Goal: Task Accomplishment & Management: Manage account settings

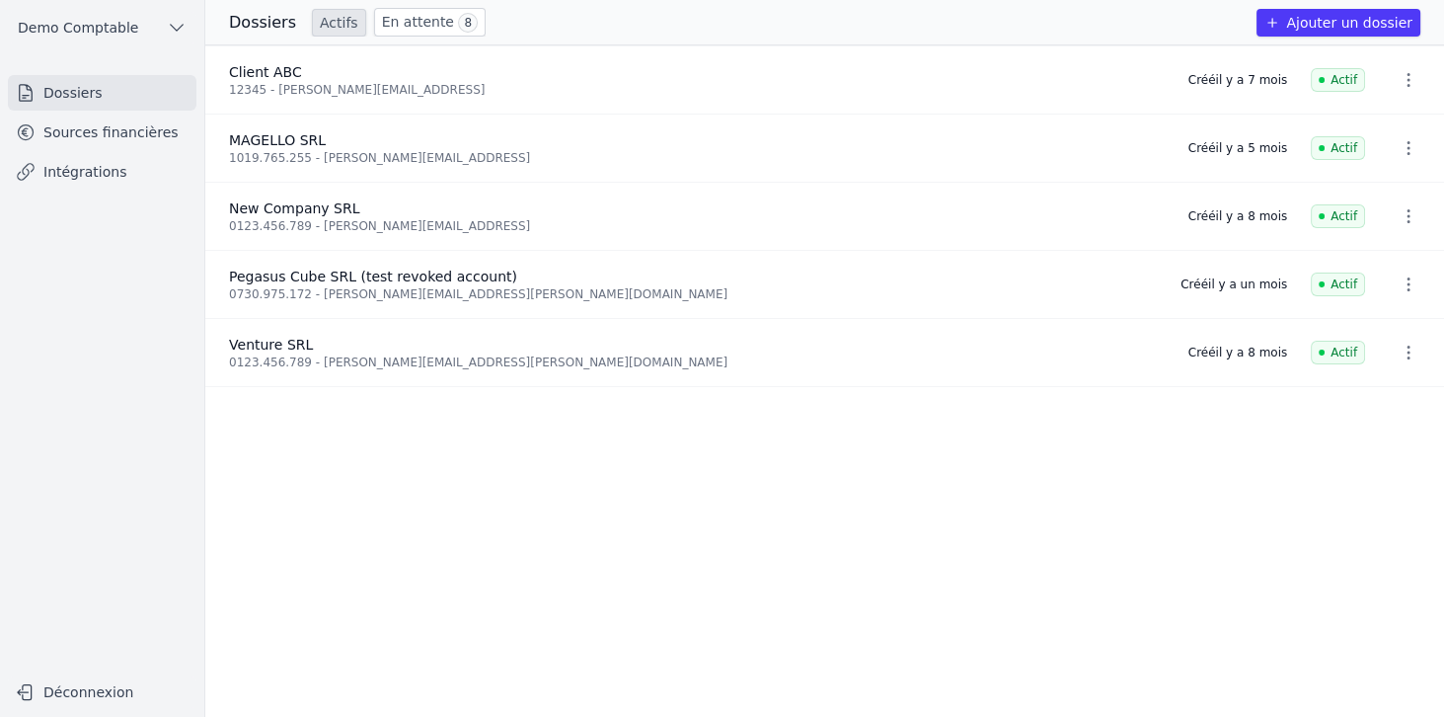
click at [76, 140] on link "Sources financières" at bounding box center [102, 133] width 189 height 36
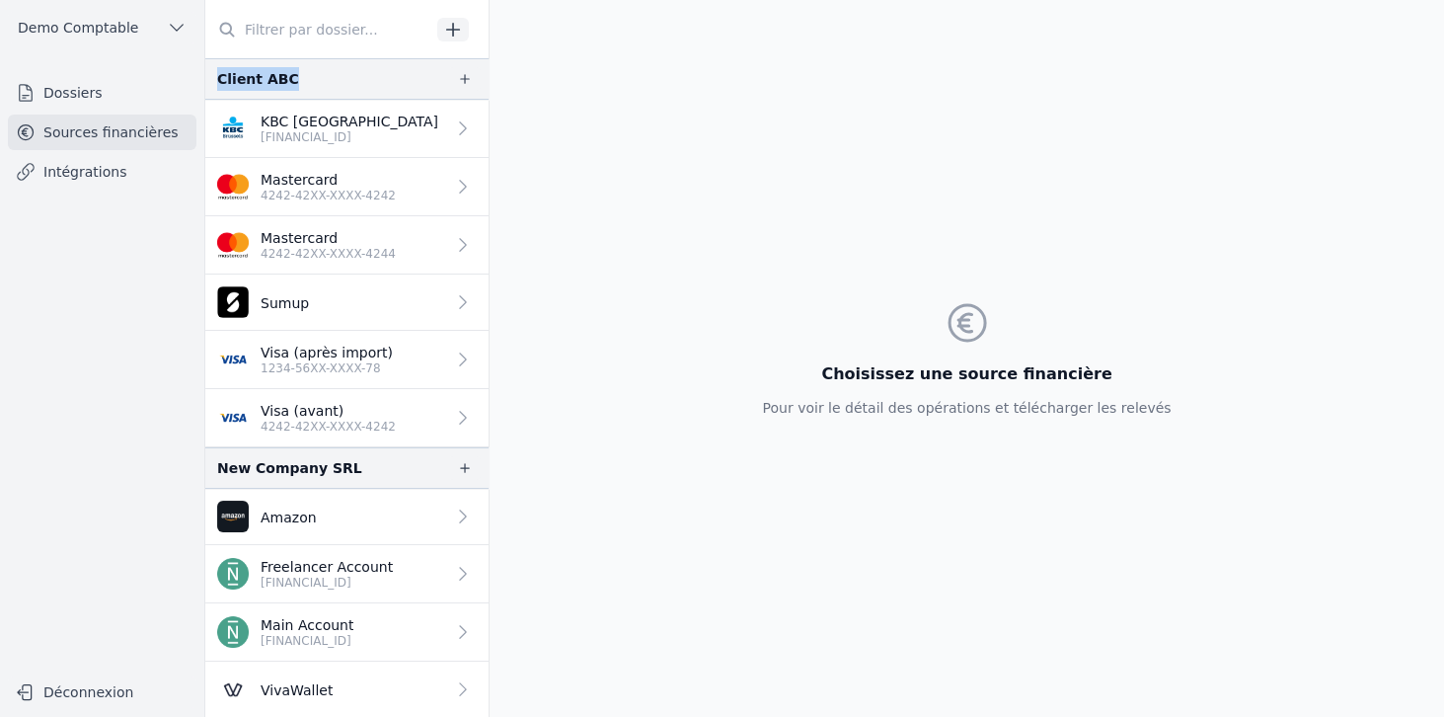
drag, startPoint x: 210, startPoint y: 83, endPoint x: 298, endPoint y: 83, distance: 87.9
click at [298, 83] on div "Client ABC" at bounding box center [346, 78] width 283 height 41
click at [316, 115] on p "KBC [GEOGRAPHIC_DATA]" at bounding box center [350, 122] width 178 height 20
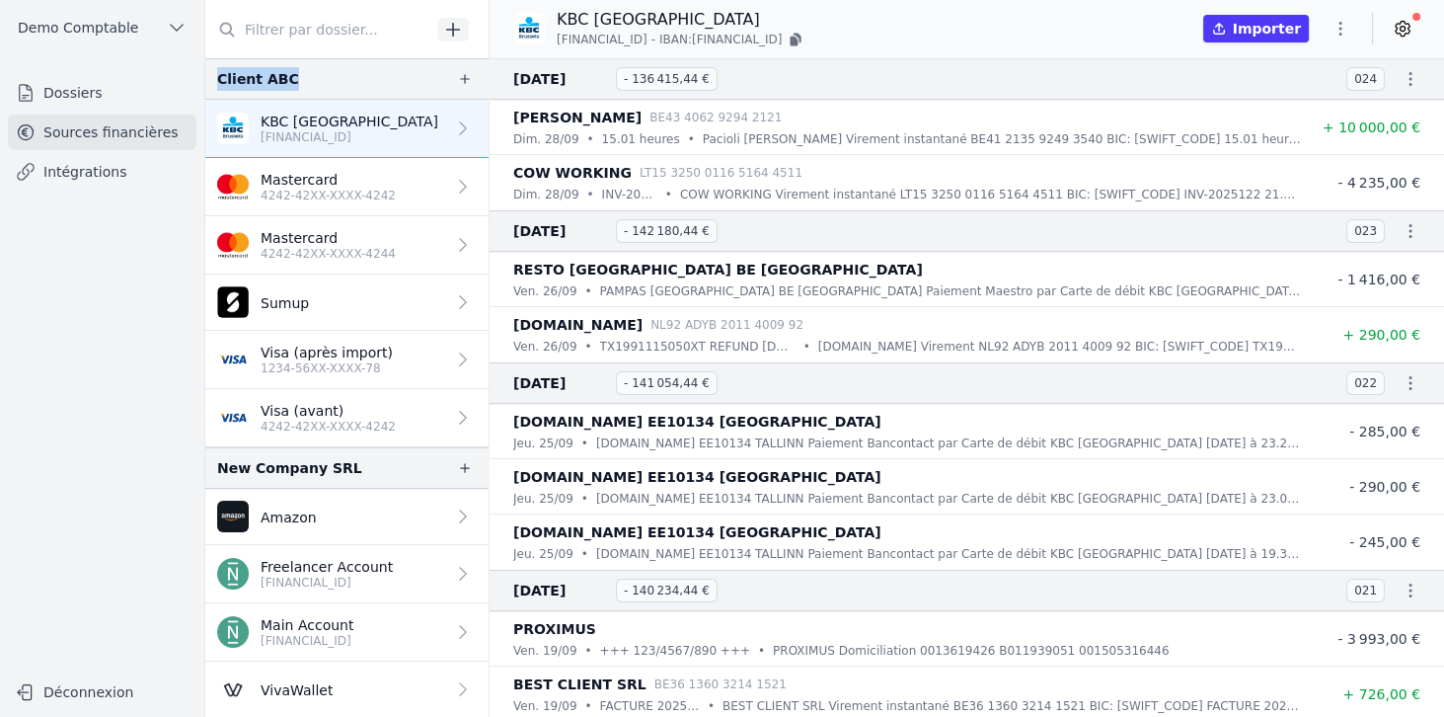
click at [1408, 30] on icon at bounding box center [1403, 29] width 20 height 20
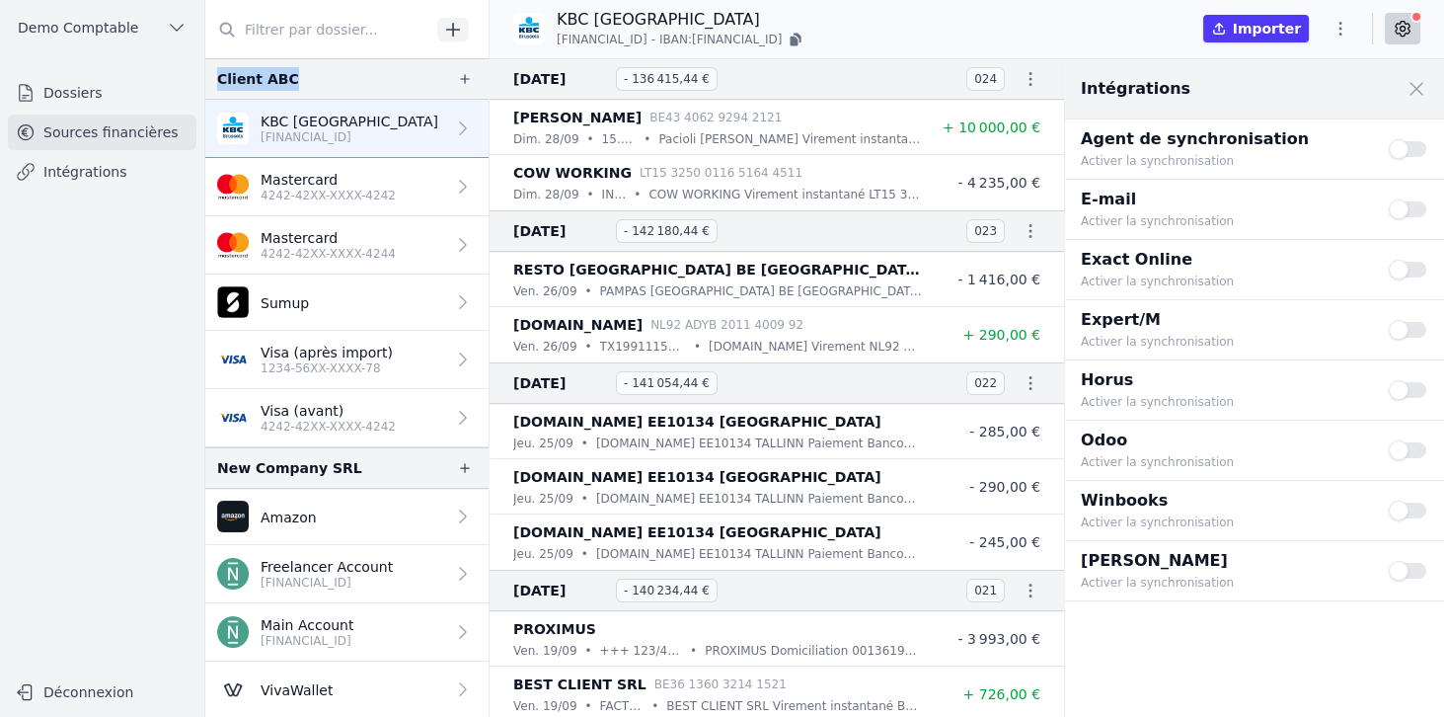
click at [1416, 505] on button "Use setting" at bounding box center [1408, 510] width 39 height 20
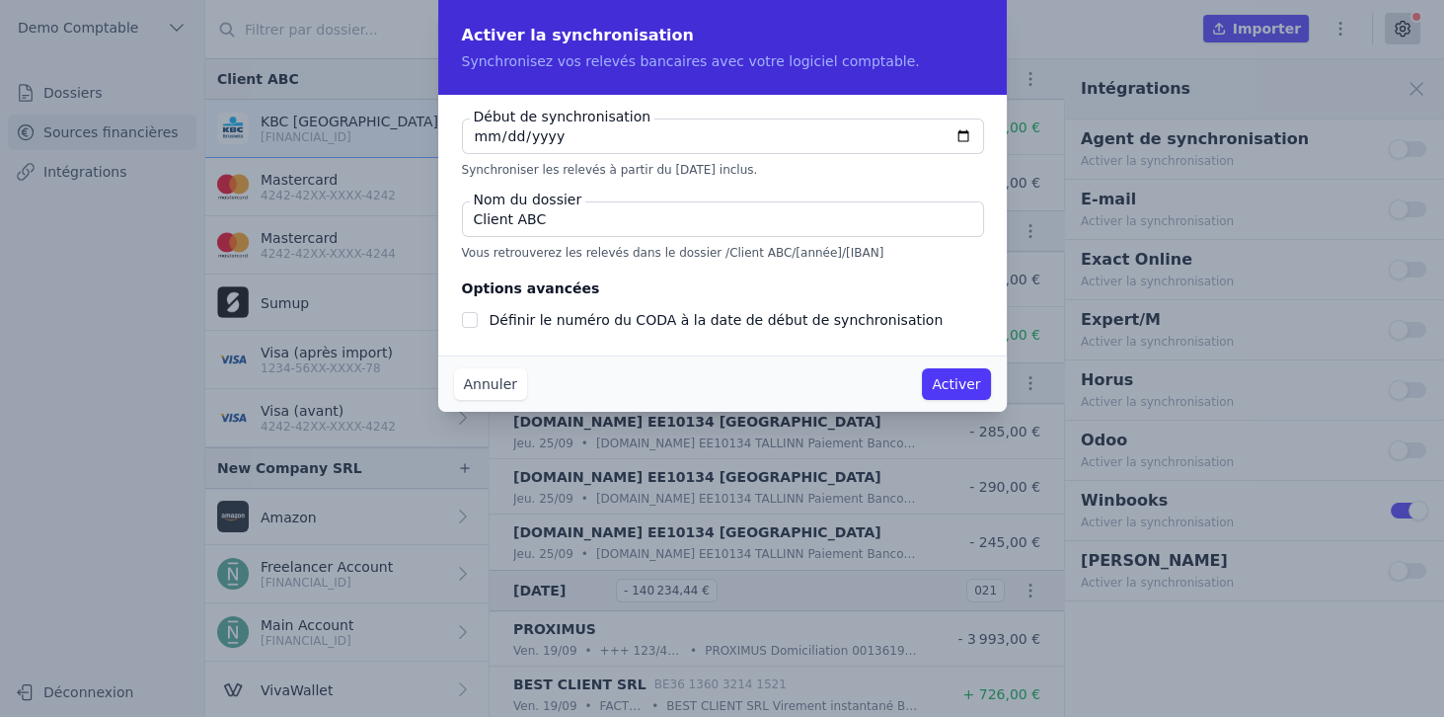
click at [957, 132] on input "[DATE]" at bounding box center [723, 136] width 522 height 36
type input "[DATE]"
checkbox input "false"
type input "[DATE]"
click at [541, 216] on input "Client ABC" at bounding box center [723, 219] width 522 height 36
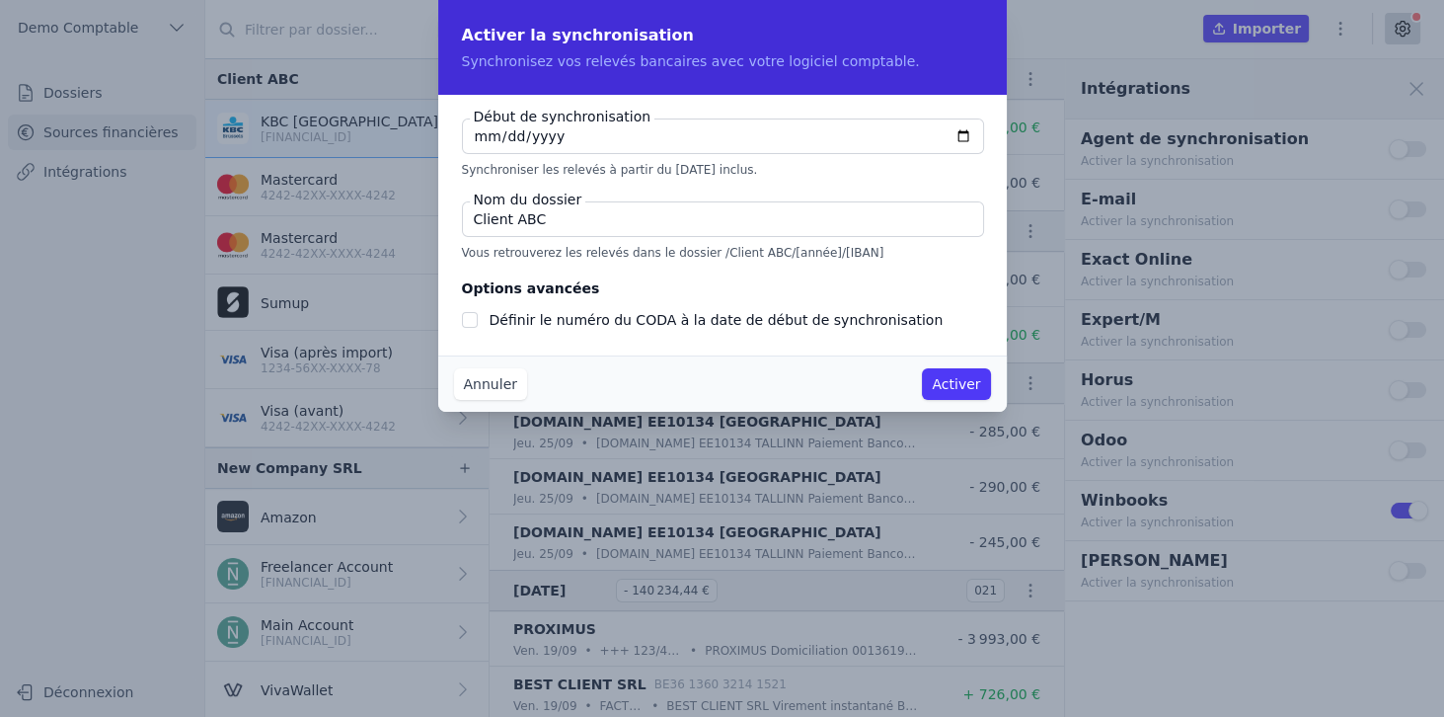
click at [541, 216] on input "Client ABC" at bounding box center [723, 219] width 522 height 36
click at [502, 384] on button "Annuler" at bounding box center [490, 384] width 73 height 32
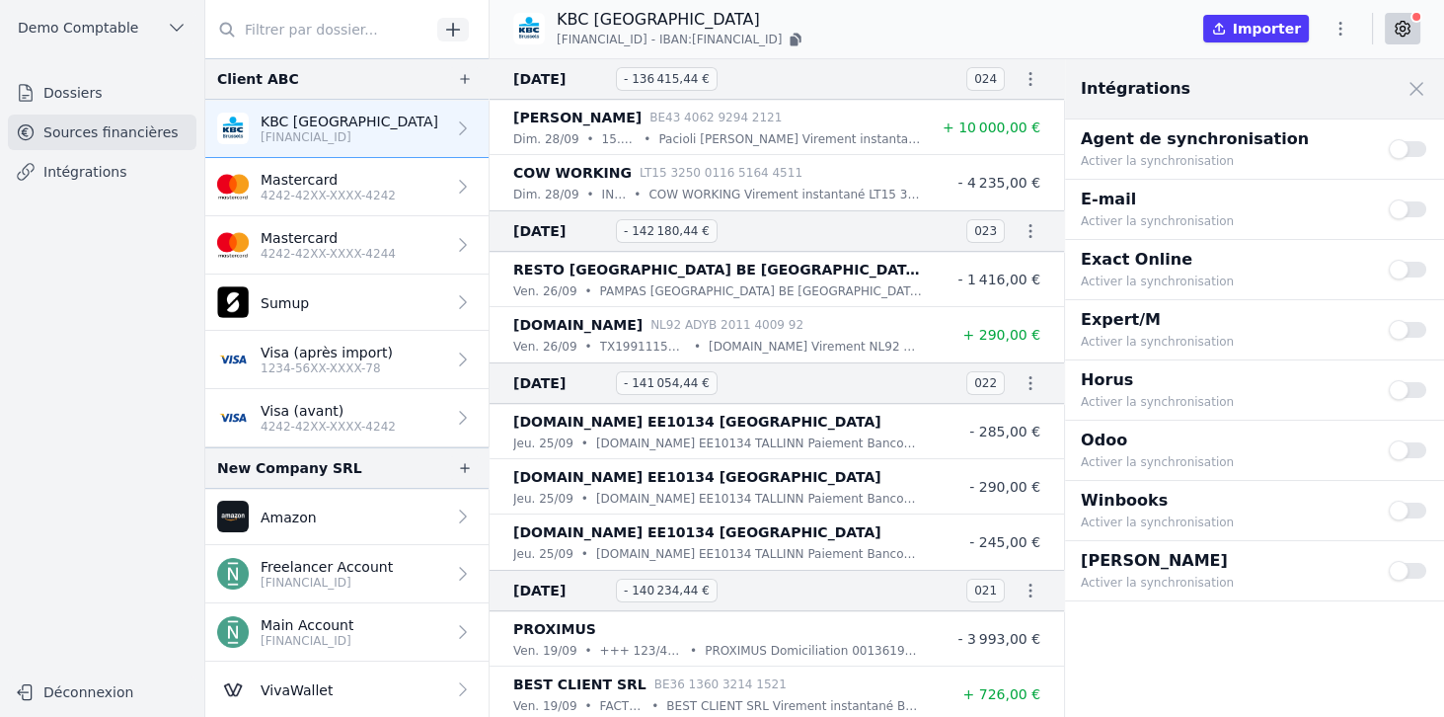
click at [362, 194] on p "4242-42XX-XXXX-4242" at bounding box center [328, 196] width 135 height 16
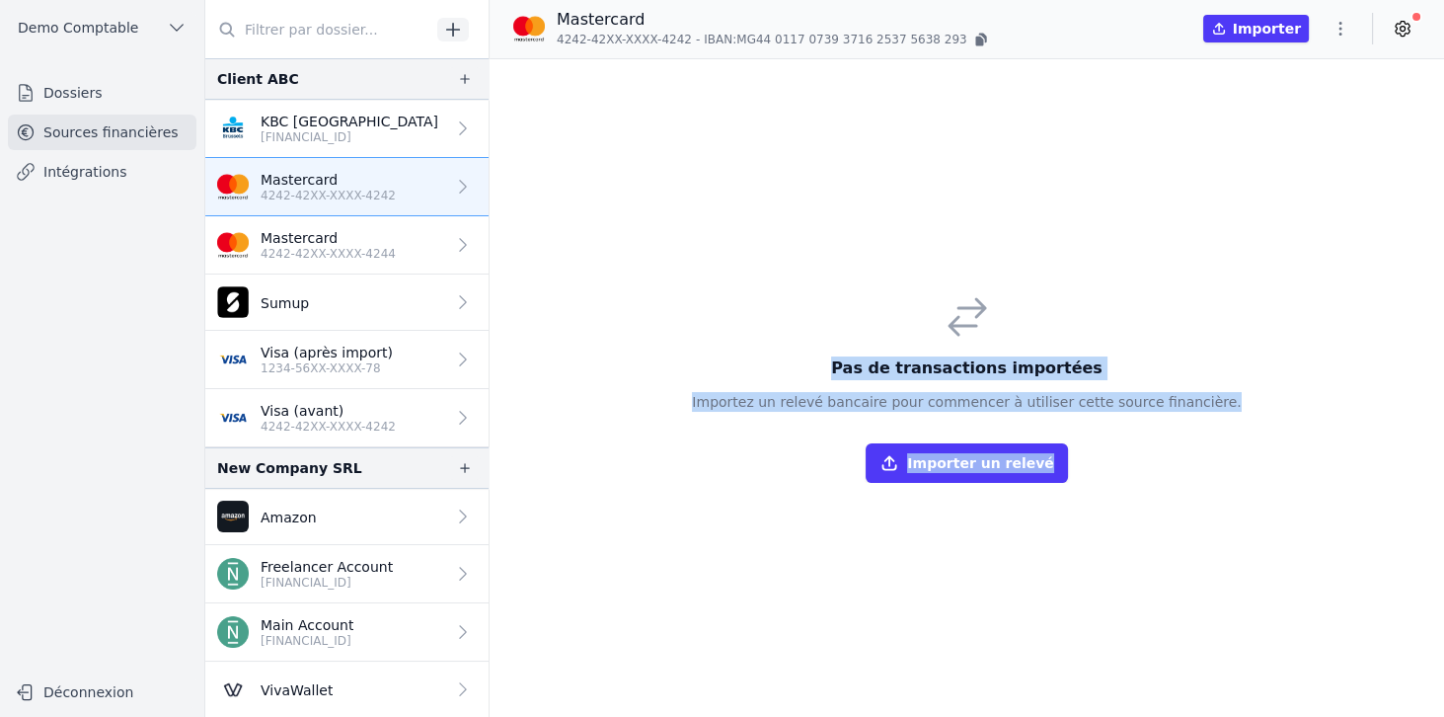
drag, startPoint x: 864, startPoint y: 373, endPoint x: 1232, endPoint y: 429, distance: 372.5
click at [1232, 429] on div "Pas de transactions importées Importez un relevé bancaire pour commencer à util…" at bounding box center [967, 387] width 955 height 657
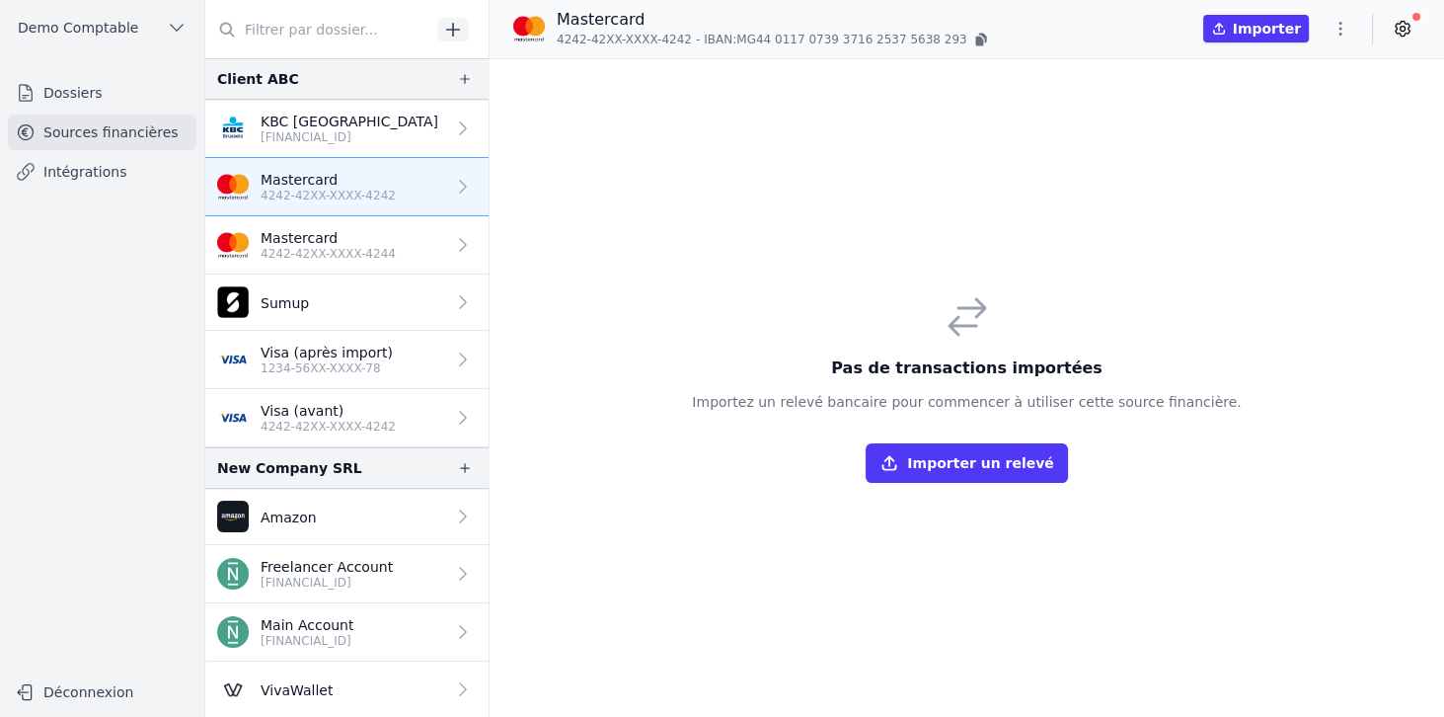
click at [1220, 427] on div "Pas de transactions importées Importez un relevé bancaire pour commencer à util…" at bounding box center [966, 387] width 580 height 221
click at [947, 474] on button "Importer un relevé" at bounding box center [966, 462] width 201 height 39
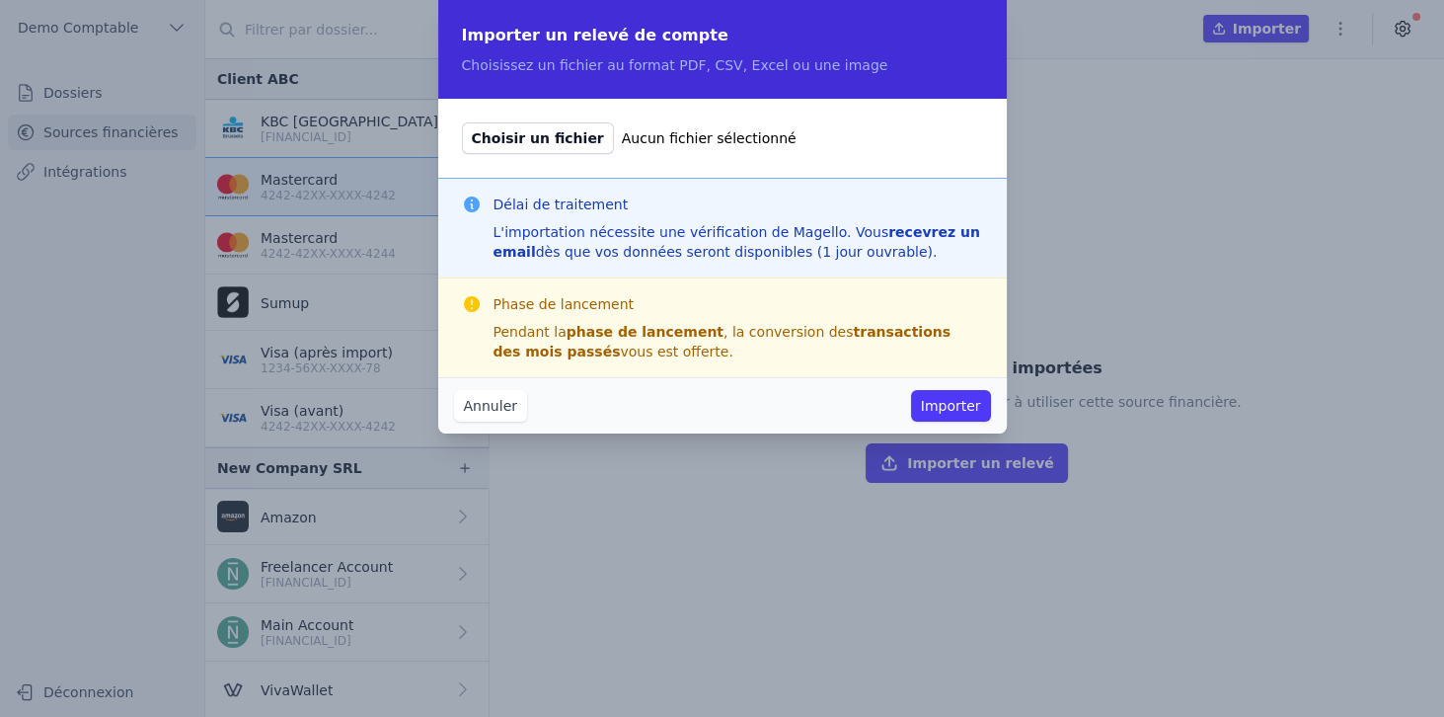
drag, startPoint x: 649, startPoint y: 66, endPoint x: 745, endPoint y: 70, distance: 96.8
click at [745, 70] on p "Choisissez un fichier au format PDF, CSV, Excel ou une image" at bounding box center [722, 65] width 521 height 20
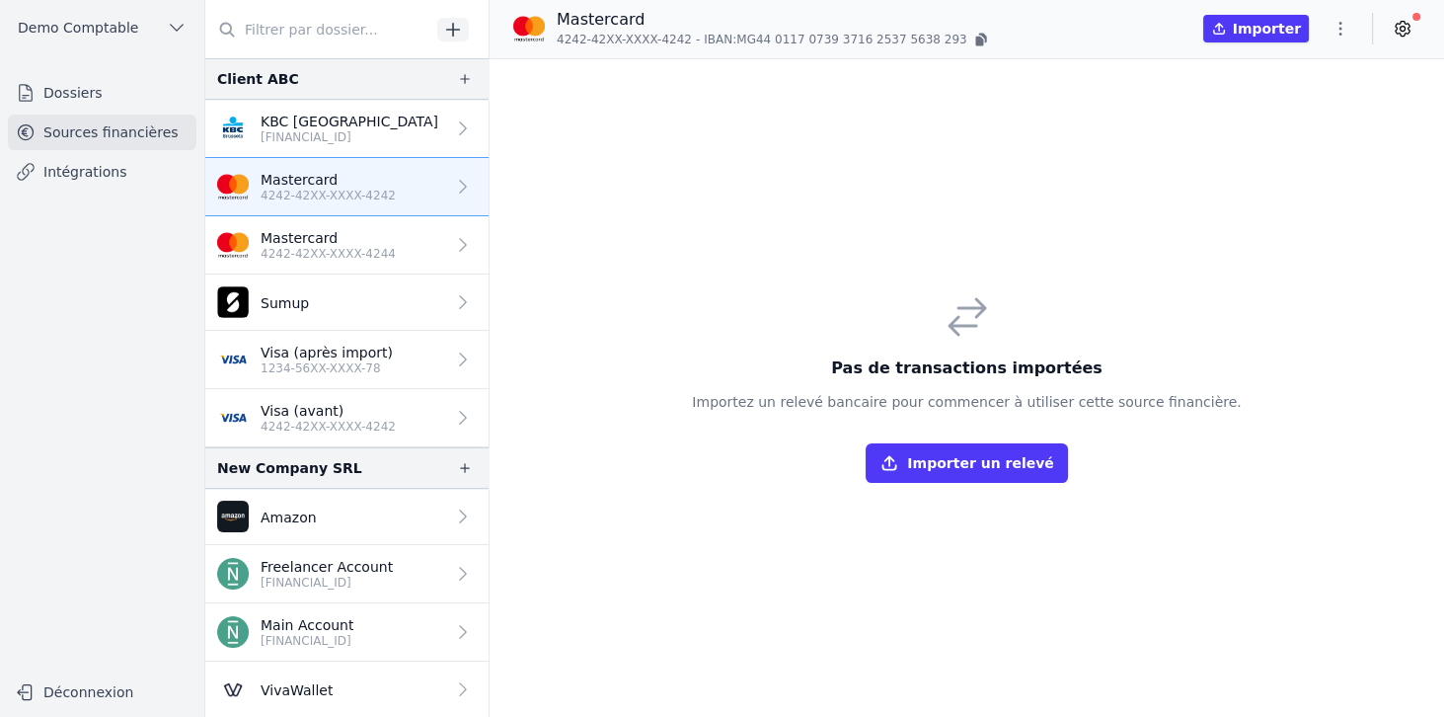
click at [309, 265] on link "Mastercard 4242-42XX-XXXX-4244" at bounding box center [346, 245] width 283 height 58
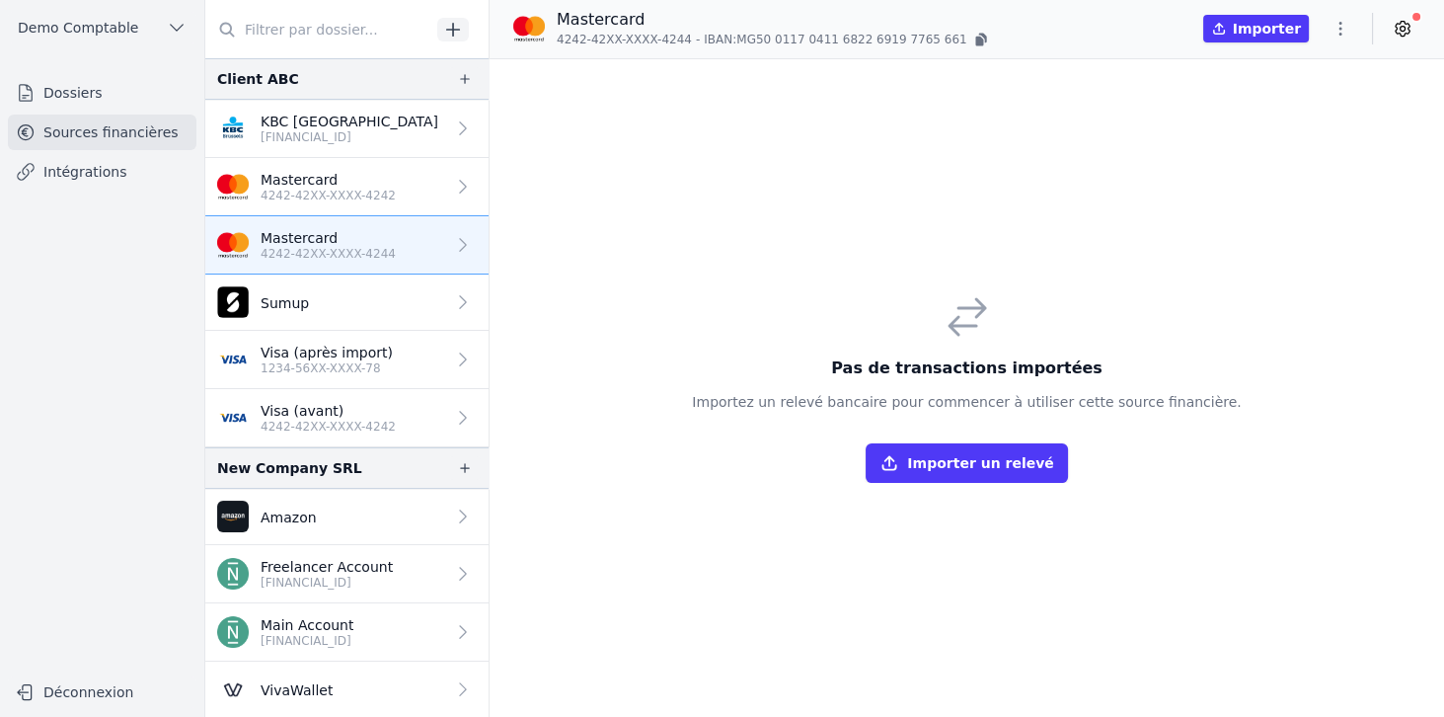
click at [346, 361] on p "1234-56XX-XXXX-78" at bounding box center [327, 368] width 132 height 16
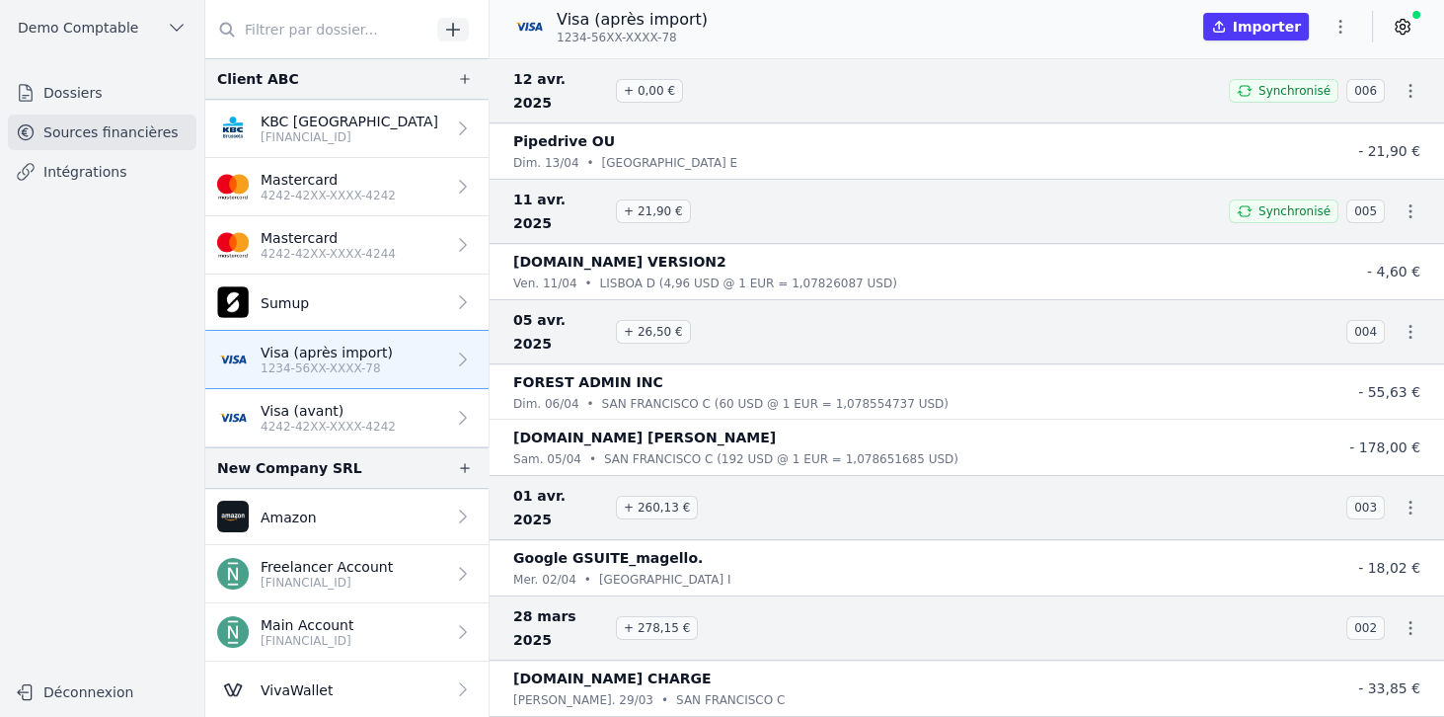
click at [1407, 31] on icon at bounding box center [1403, 27] width 20 height 20
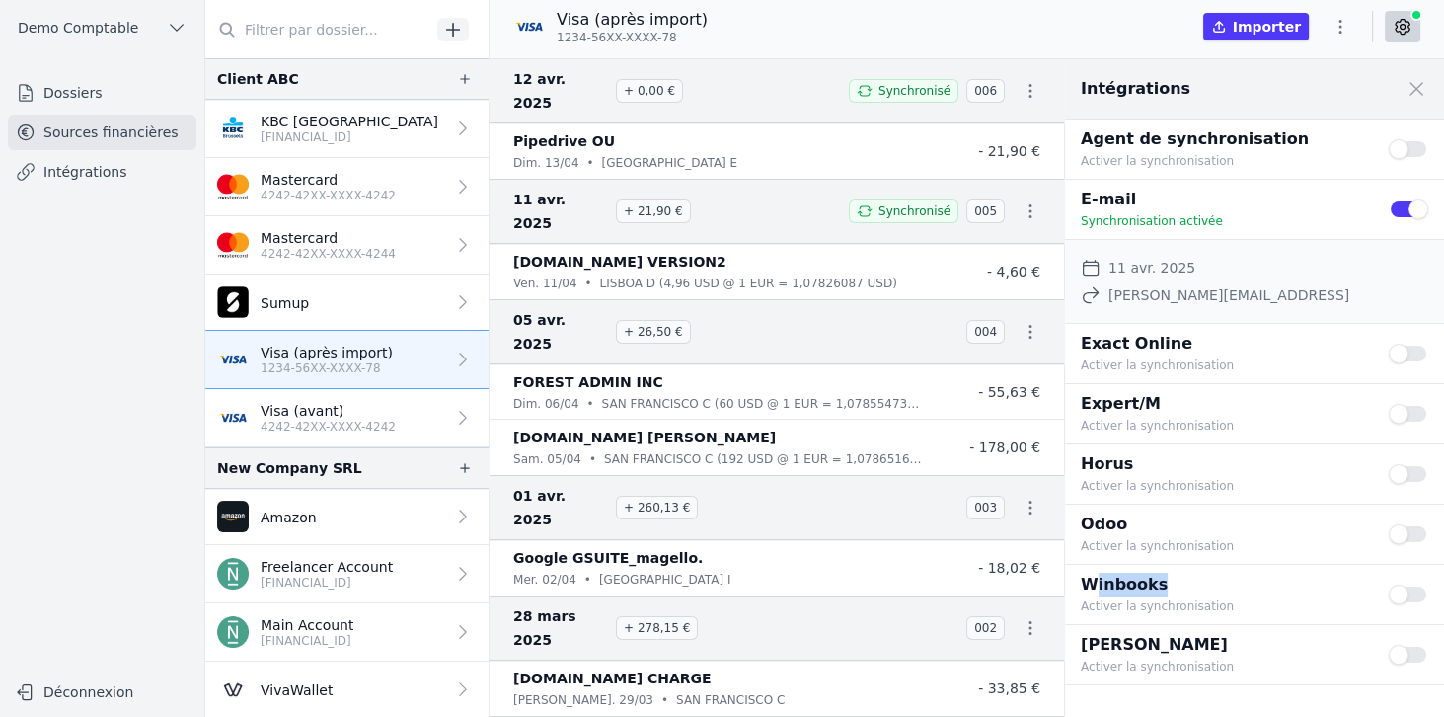
drag, startPoint x: 1093, startPoint y: 590, endPoint x: 1217, endPoint y: 588, distance: 124.4
click at [1217, 588] on p "Winbooks" at bounding box center [1223, 585] width 284 height 24
click at [347, 410] on p "Visa (avant)" at bounding box center [328, 411] width 135 height 20
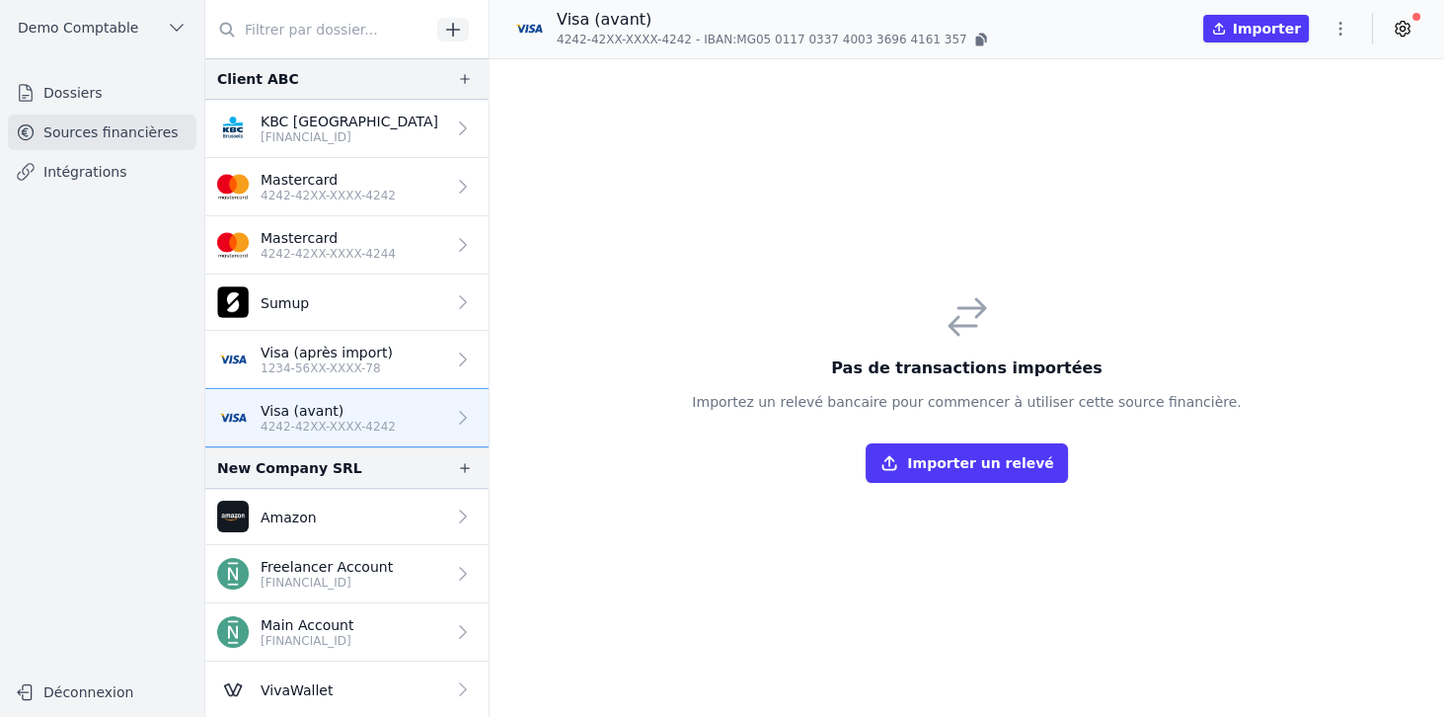
click at [401, 179] on link "Mastercard 4242-42XX-XXXX-4242" at bounding box center [346, 187] width 283 height 58
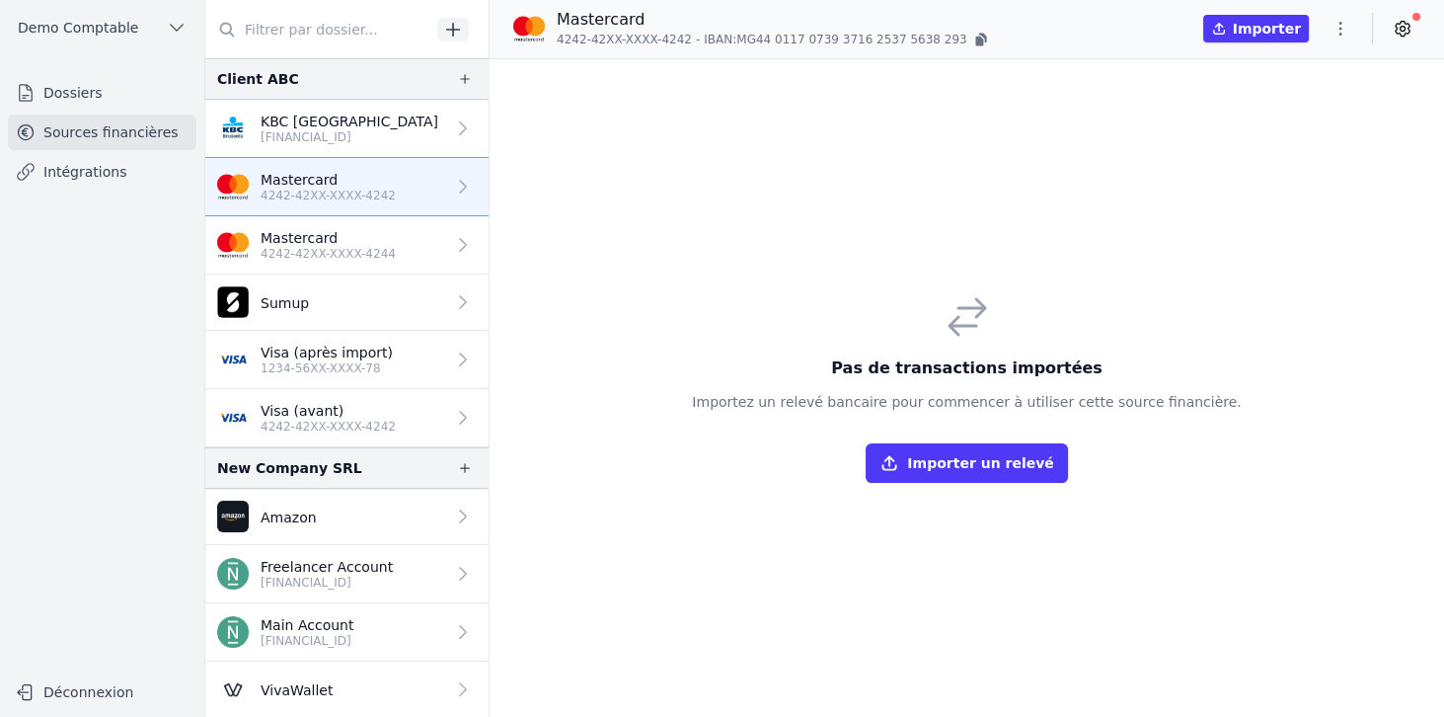
click at [1340, 29] on icon "button" at bounding box center [1341, 29] width 3 height 14
click at [1282, 176] on button "Supprimer" at bounding box center [1293, 180] width 142 height 36
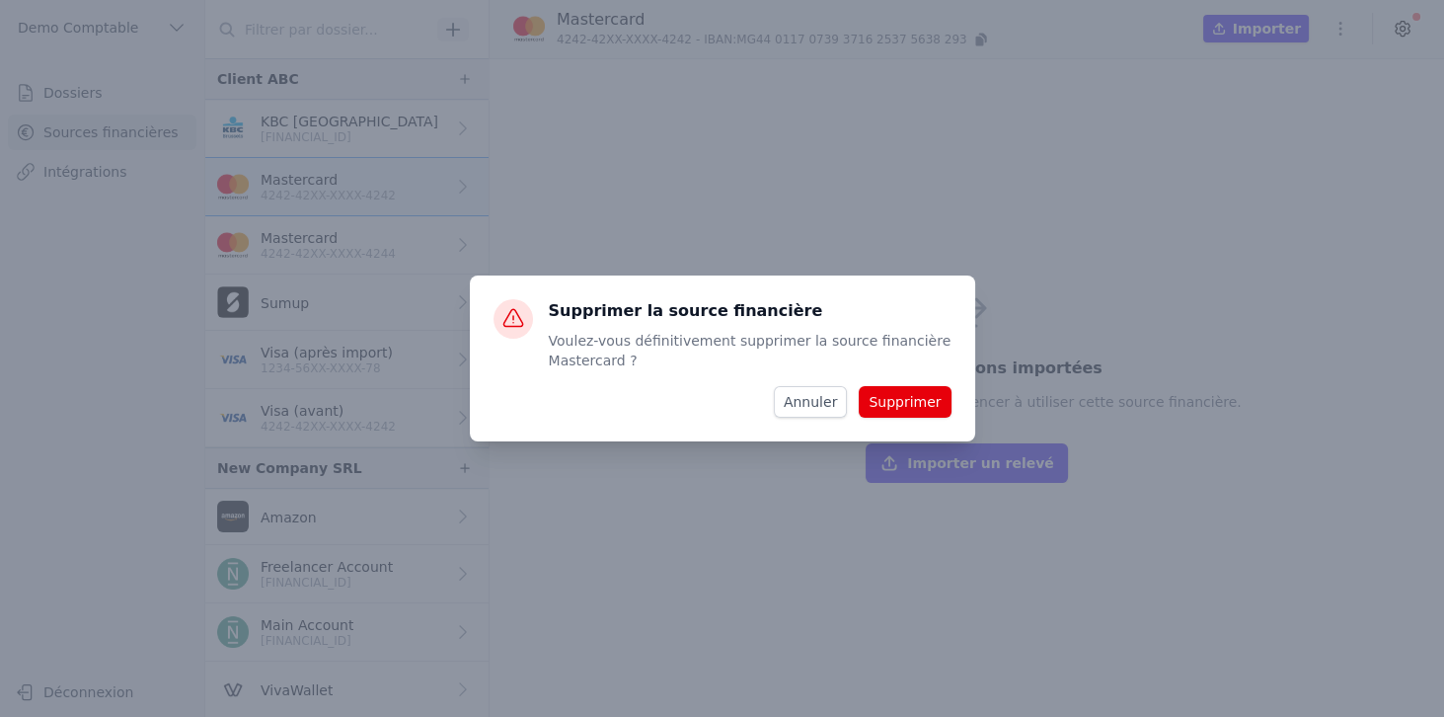
click at [894, 396] on button "Supprimer" at bounding box center [905, 402] width 92 height 32
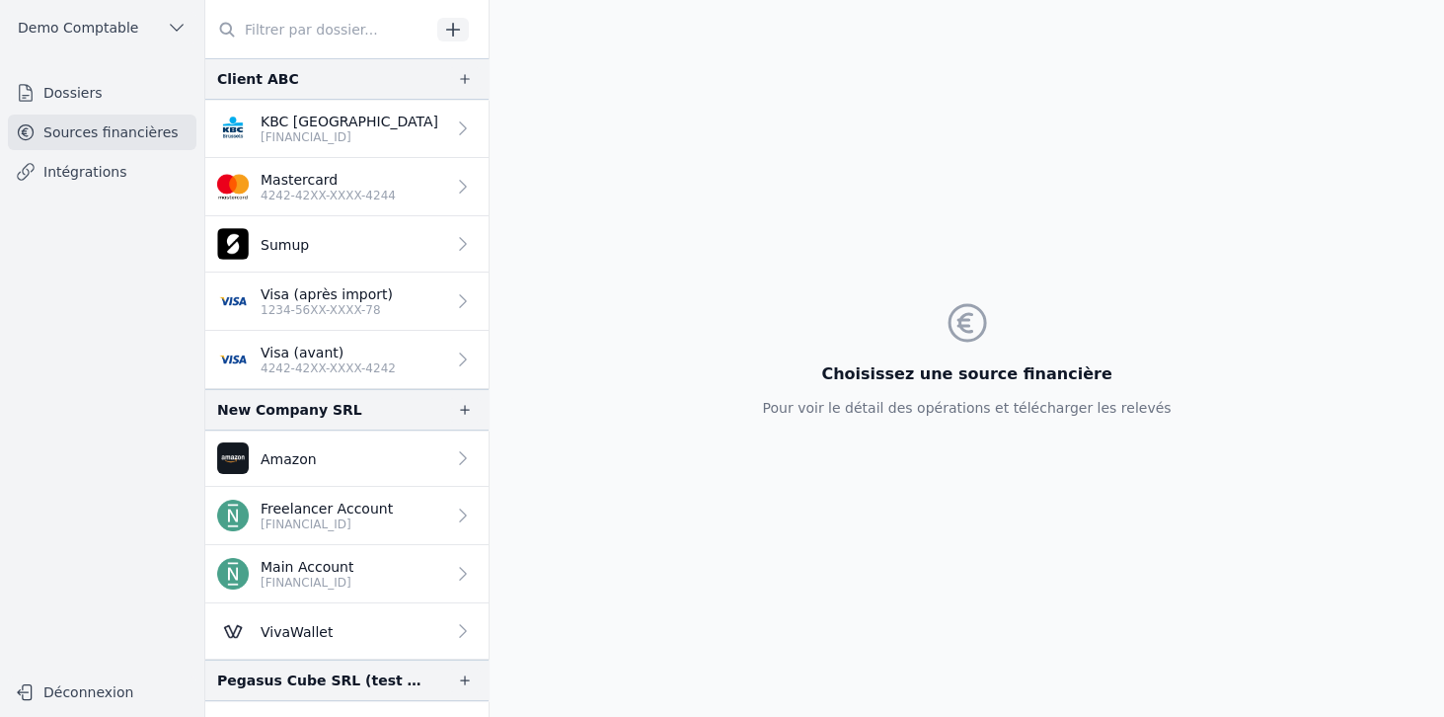
click at [369, 197] on p "4242-42XX-XXXX-4244" at bounding box center [328, 196] width 135 height 16
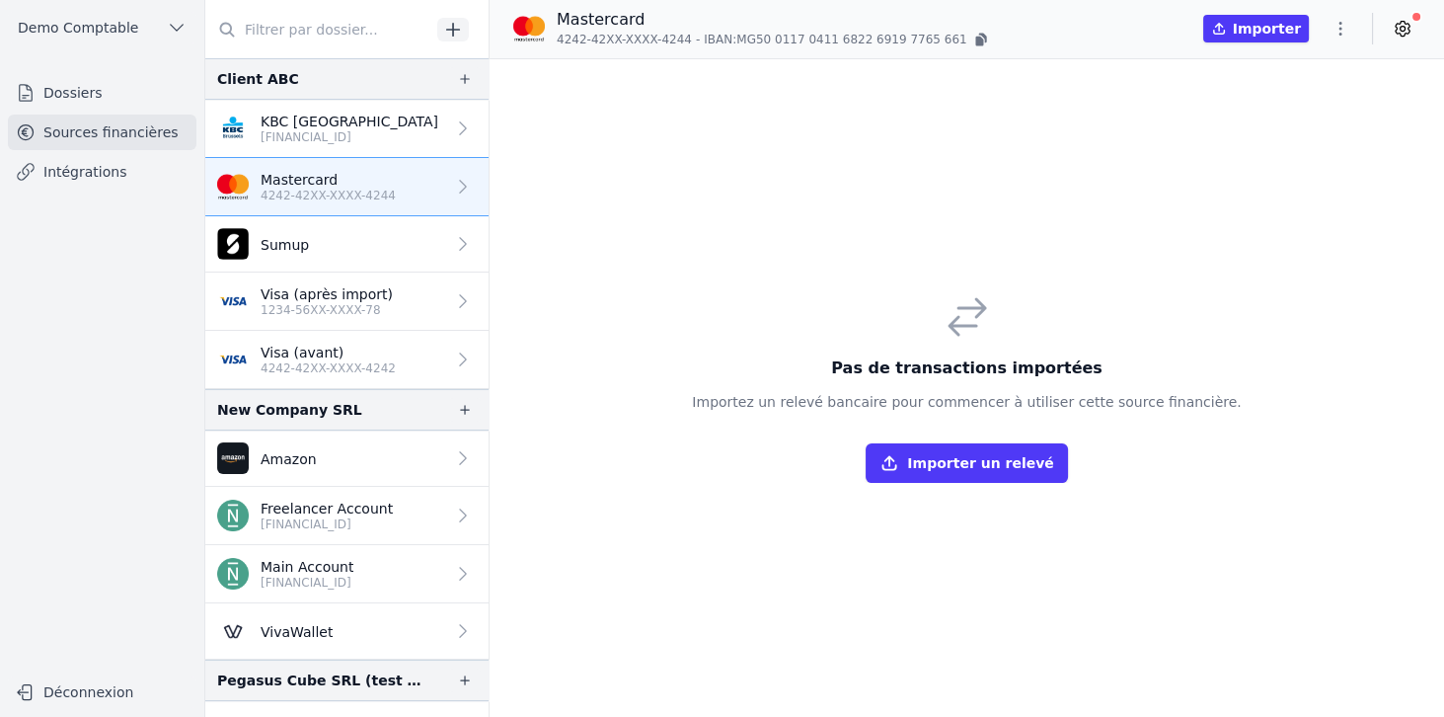
click at [1353, 24] on button "button" at bounding box center [1340, 29] width 39 height 32
click at [1298, 182] on button "Supprimer" at bounding box center [1293, 180] width 142 height 36
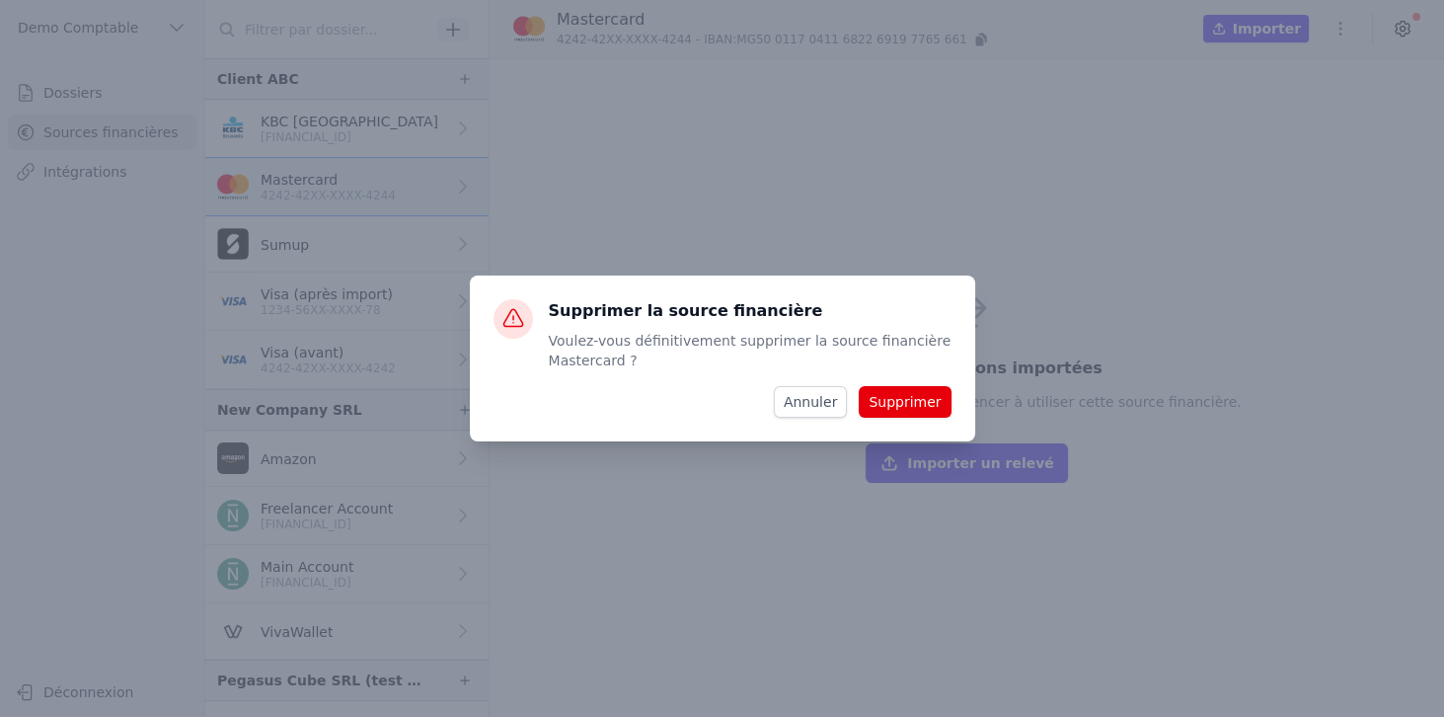
click at [902, 410] on button "Supprimer" at bounding box center [905, 402] width 92 height 32
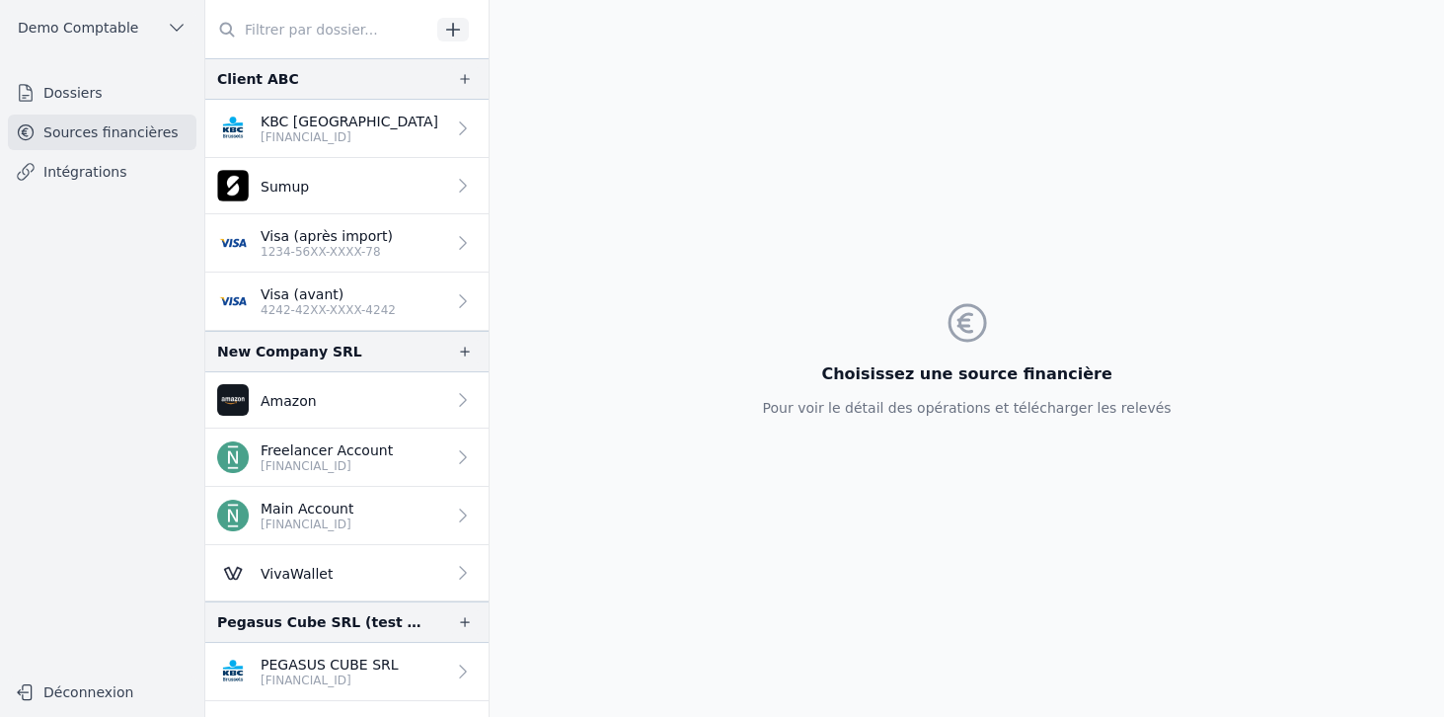
click at [619, 284] on div "Choisissez une source financière Pour voir le détail des opérations et téléchar…" at bounding box center [967, 358] width 955 height 717
